Goal: Obtain resource: Download file/media

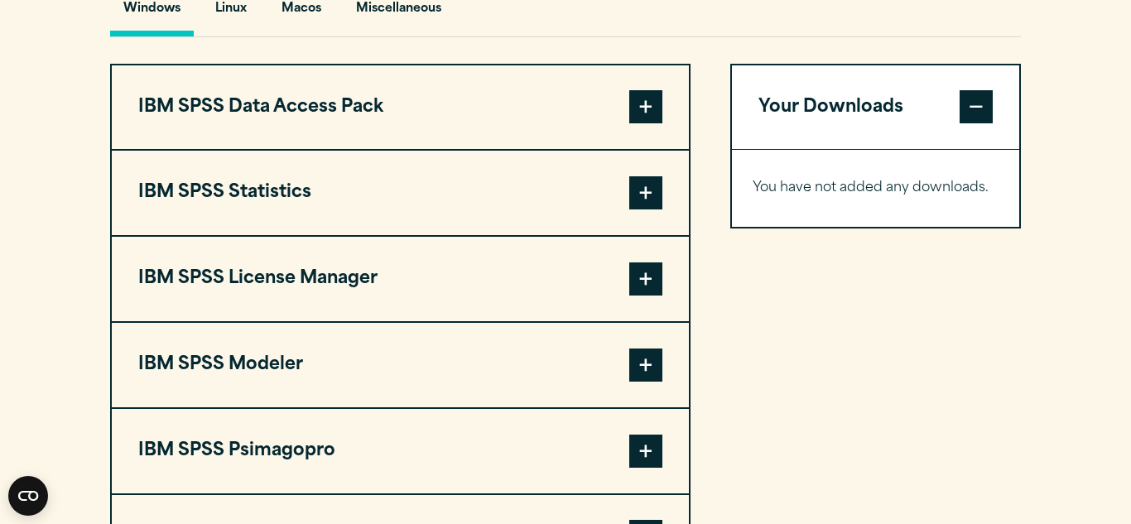
scroll to position [1261, 0]
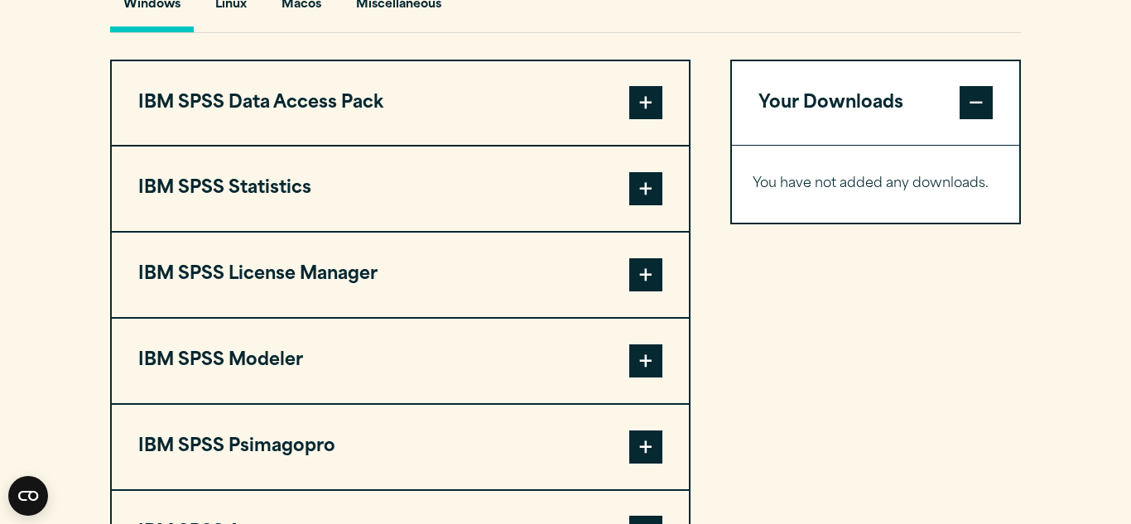
click at [648, 195] on span at bounding box center [645, 188] width 33 height 33
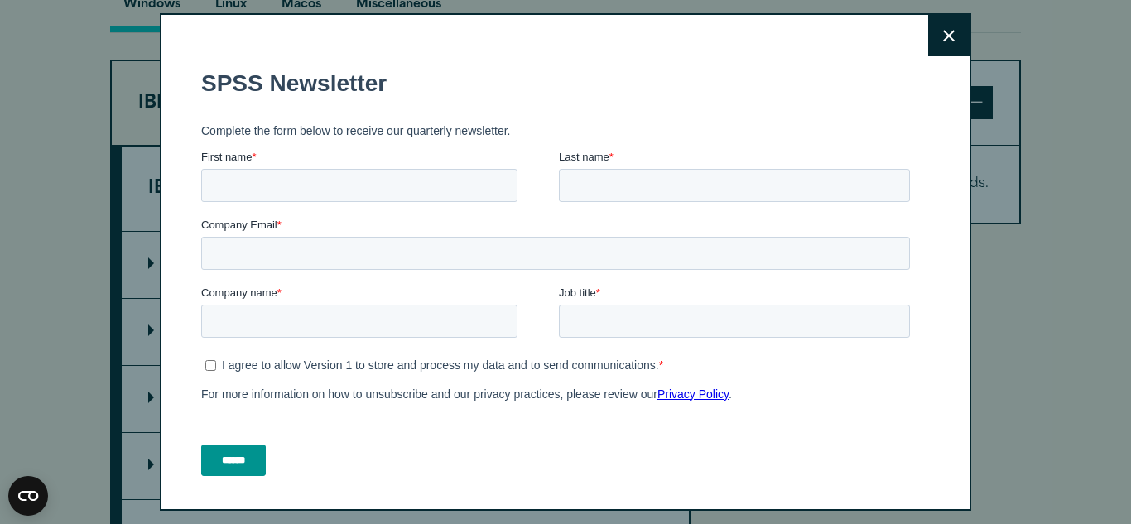
click at [950, 41] on icon at bounding box center [949, 36] width 12 height 12
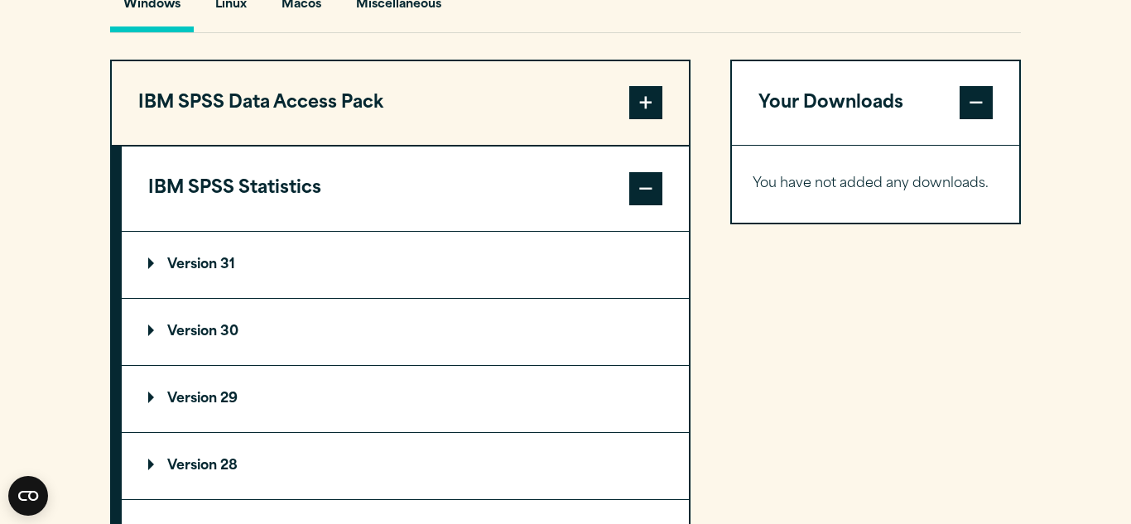
click at [228, 270] on p "Version 31" at bounding box center [191, 264] width 87 height 13
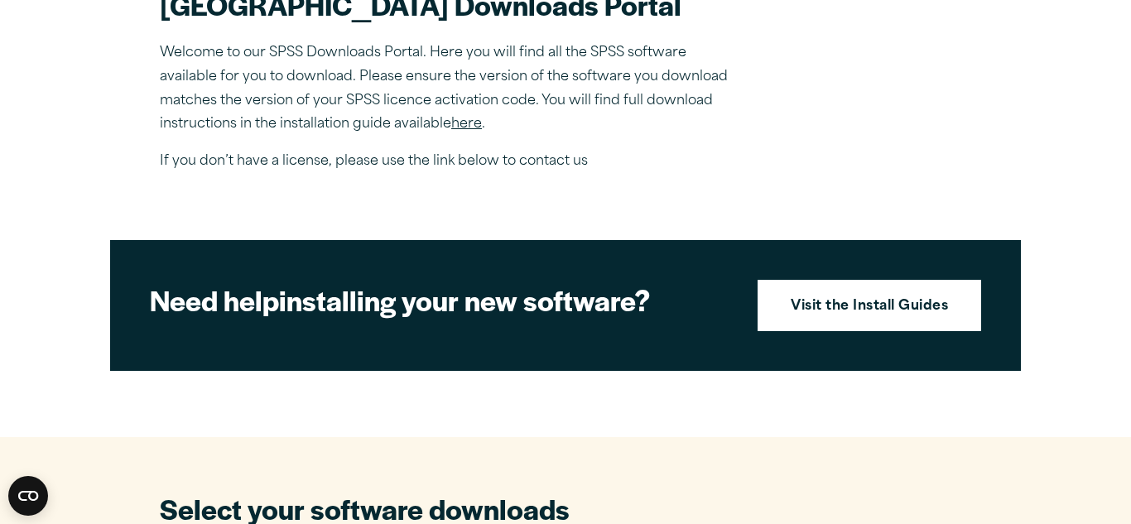
scroll to position [546, 0]
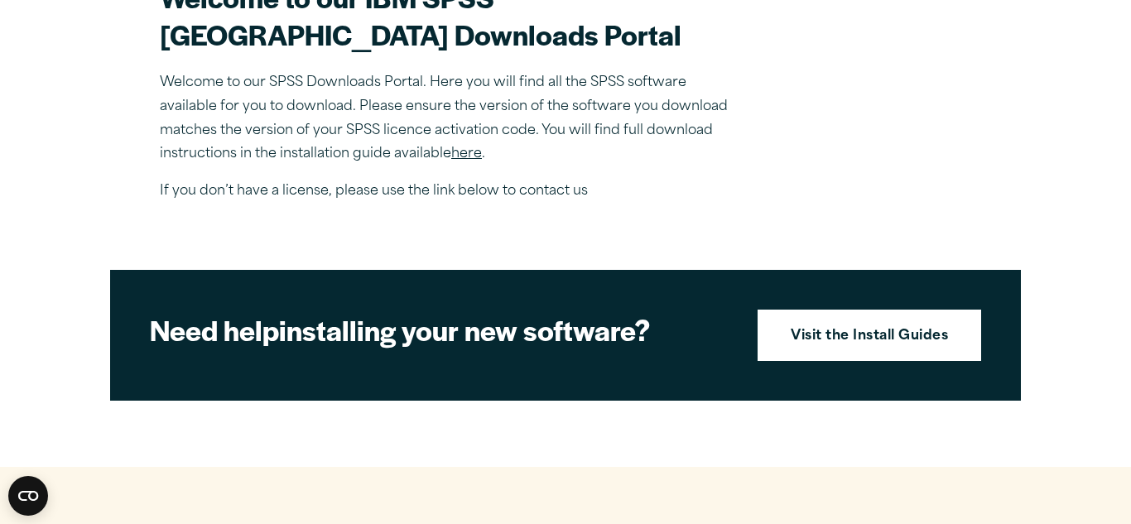
click at [469, 156] on link "here" at bounding box center [466, 153] width 31 height 13
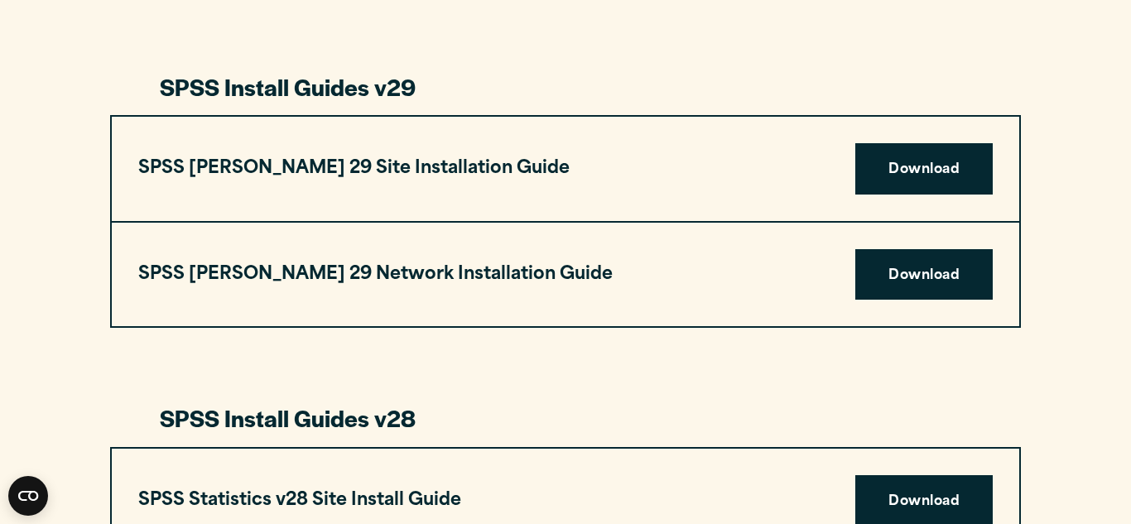
scroll to position [2053, 0]
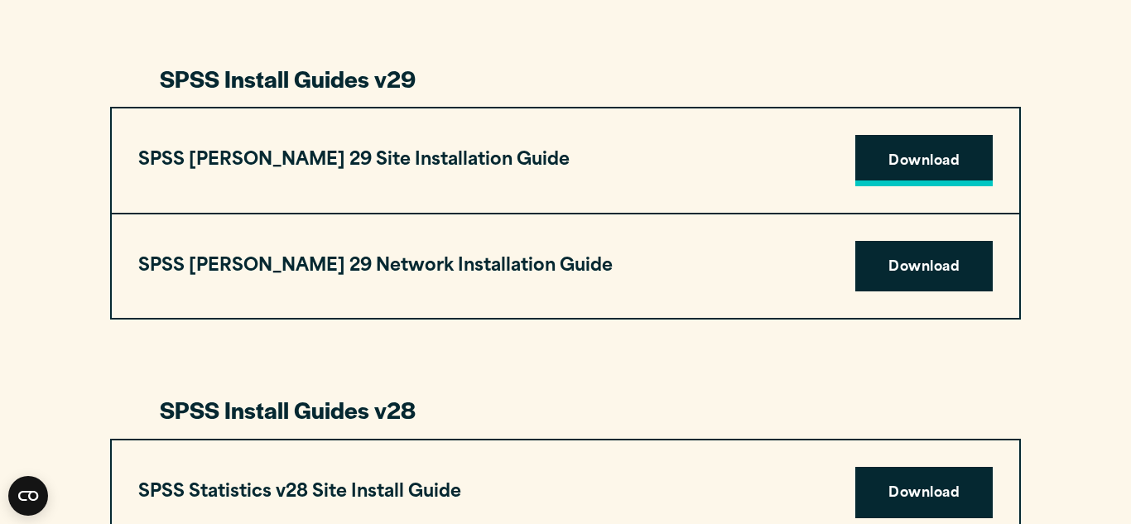
click at [933, 171] on link "Download" at bounding box center [923, 160] width 137 height 51
